Goal: Find specific page/section: Find specific page/section

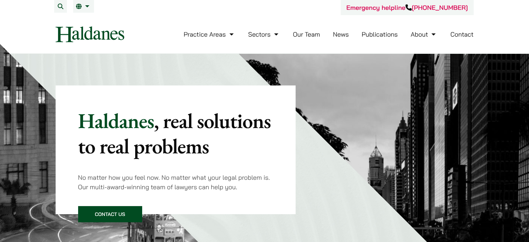
click at [302, 36] on link "Our Team" at bounding box center [306, 34] width 27 height 8
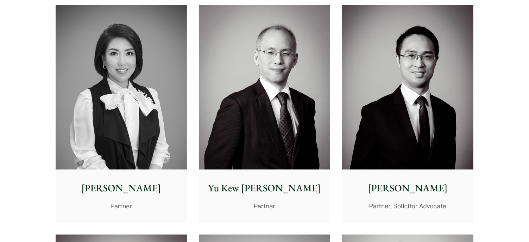
scroll to position [669, 0]
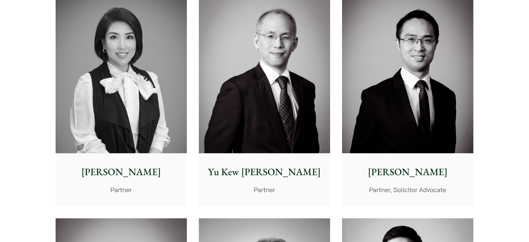
click at [148, 93] on img at bounding box center [121, 71] width 131 height 164
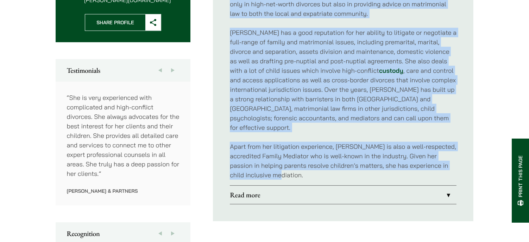
scroll to position [352, 0]
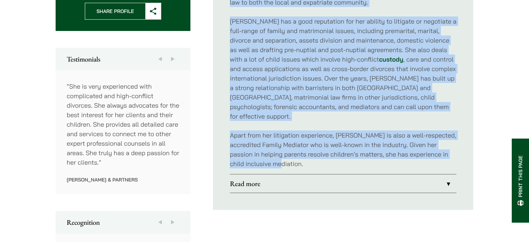
drag, startPoint x: 230, startPoint y: 69, endPoint x: 327, endPoint y: 157, distance: 131.0
click at [327, 157] on div "Elsie Liu is the Head of Family Law Group at Haldanes and has been focusing on …" at bounding box center [343, 64] width 227 height 220
copy div "Elsie Liu is the Head of Family Law Group at Haldanes and has been focusing on …"
